Goal: Task Accomplishment & Management: Complete application form

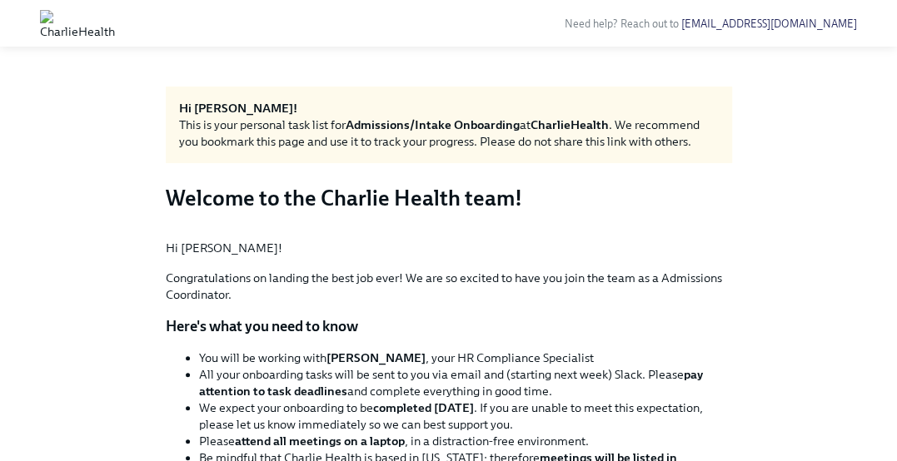
click at [50, 22] on img at bounding box center [77, 23] width 75 height 27
click at [115, 26] on img at bounding box center [77, 23] width 75 height 27
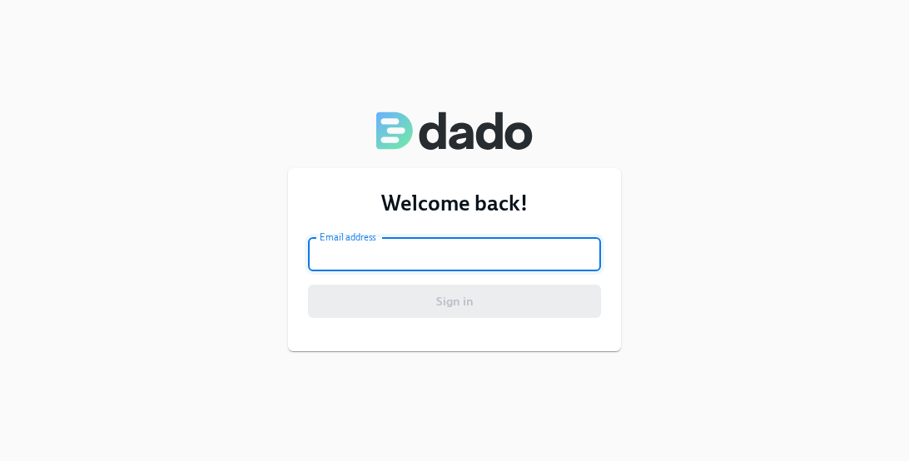
click at [348, 257] on input "email" at bounding box center [454, 254] width 293 height 33
type input "[EMAIL_ADDRESS][DOMAIN_NAME]"
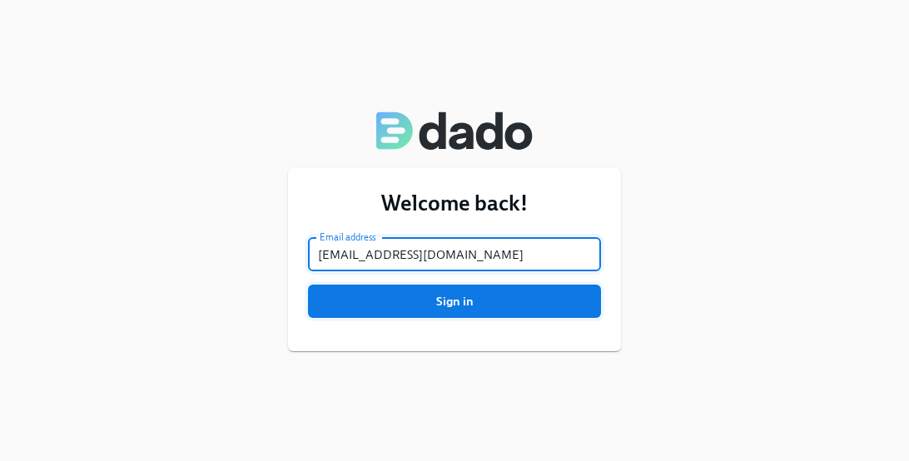
click at [434, 301] on span "Sign in" at bounding box center [455, 301] width 270 height 17
click at [308, 285] on button "Sign in" at bounding box center [454, 301] width 293 height 33
